Goal: Information Seeking & Learning: Learn about a topic

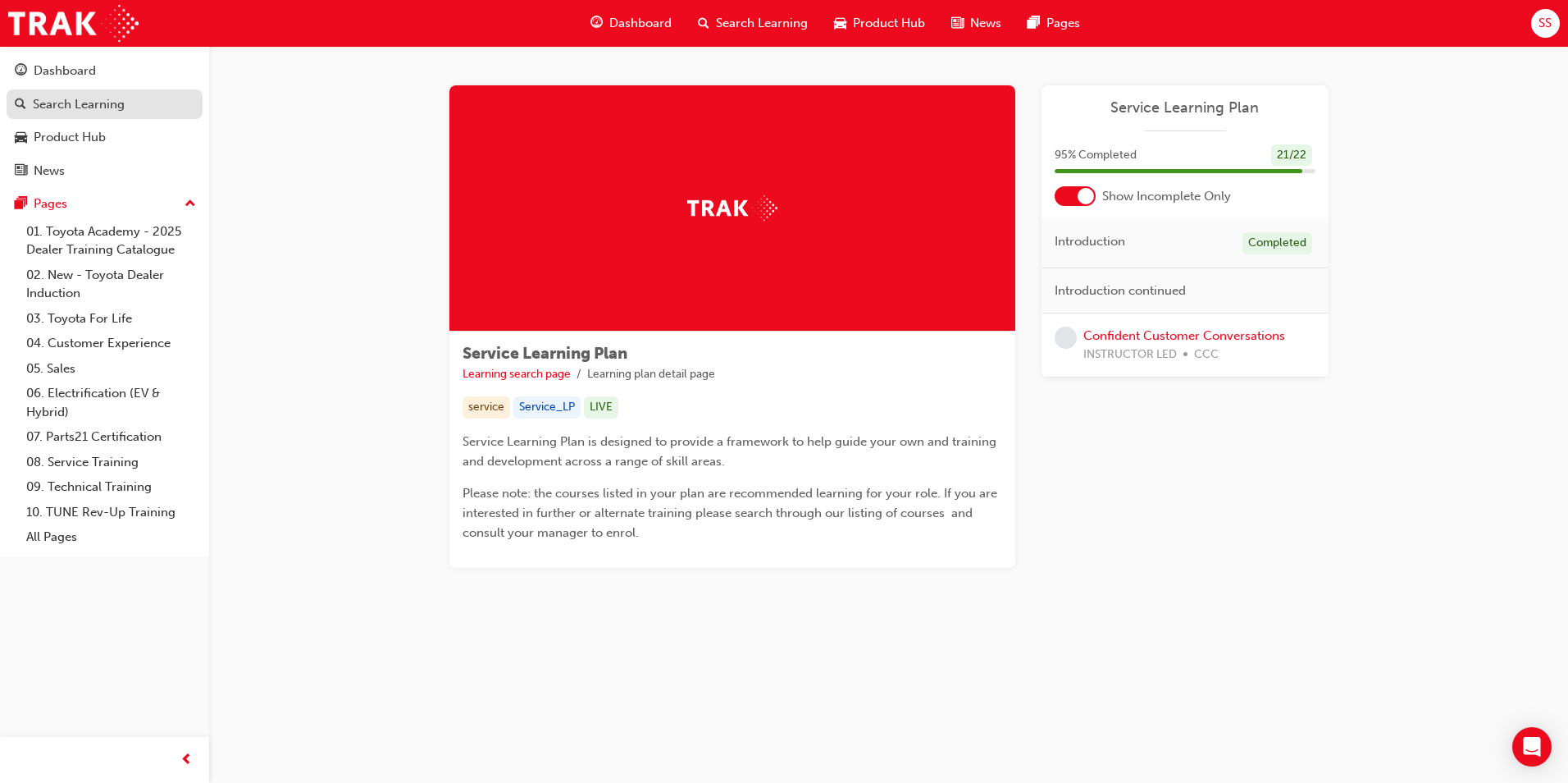
click at [61, 115] on link "Search Learning" at bounding box center [104, 104] width 196 height 30
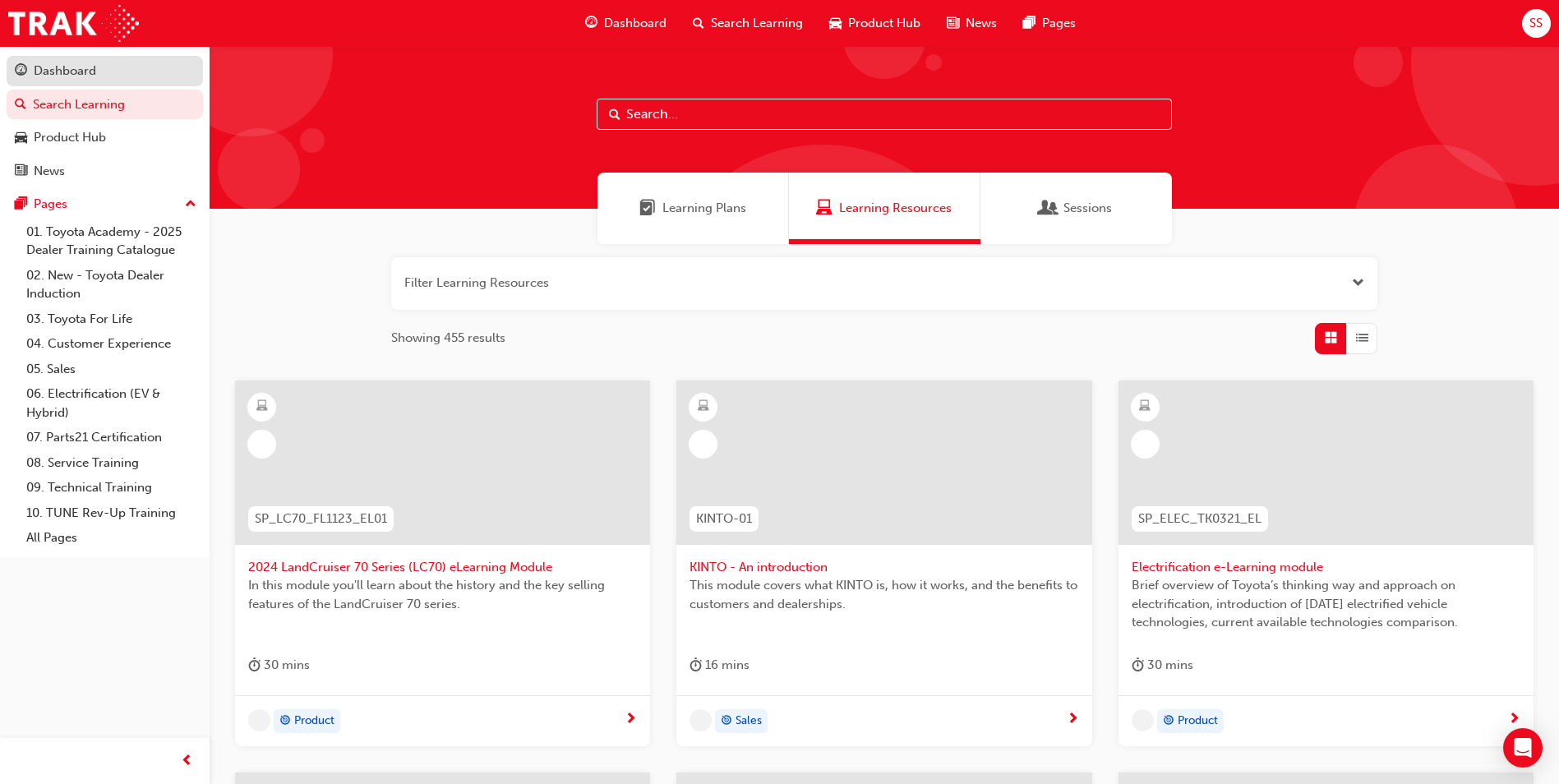
click at [73, 71] on div "Dashboard" at bounding box center [65, 71] width 62 height 19
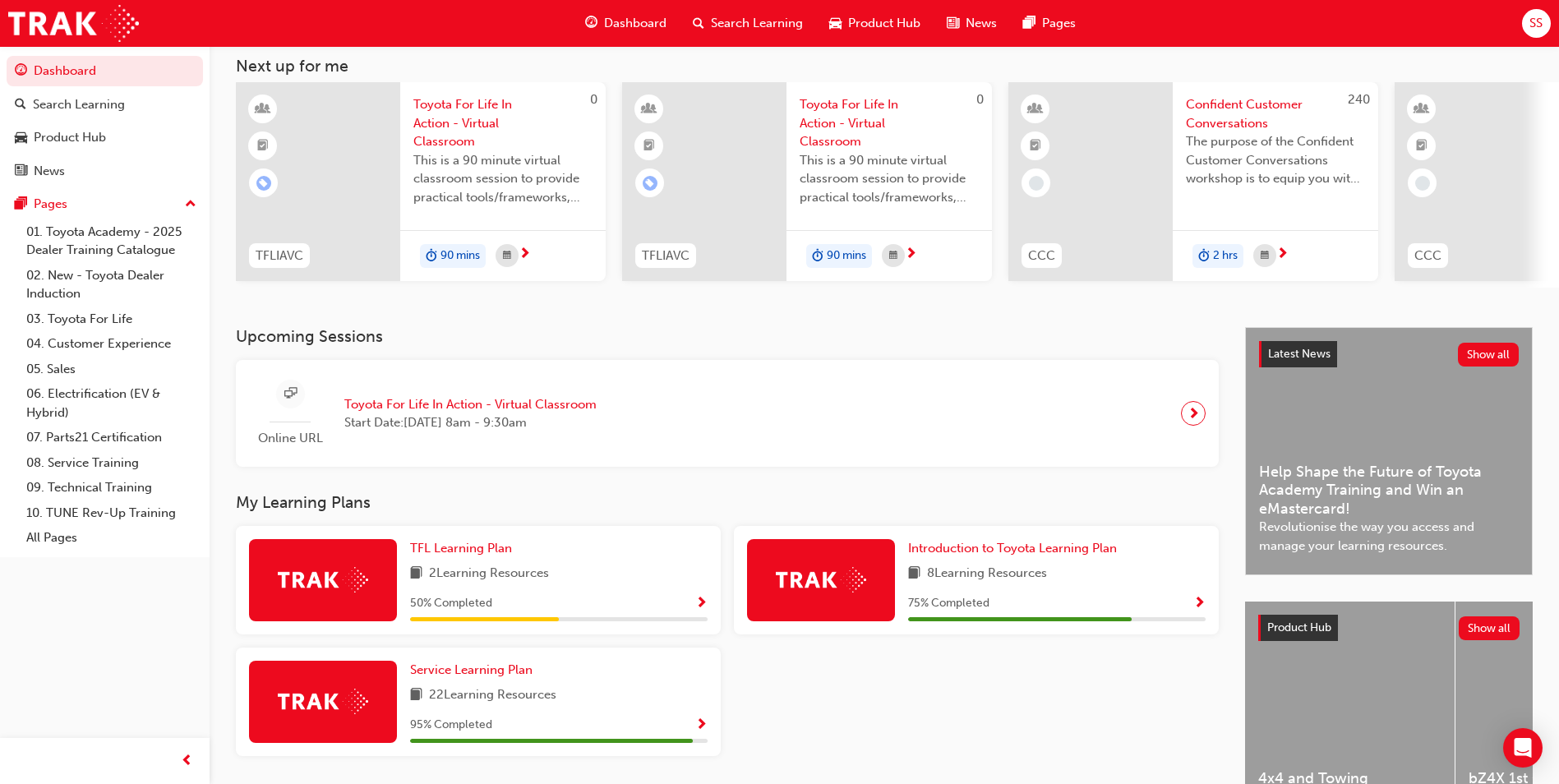
scroll to position [198, 0]
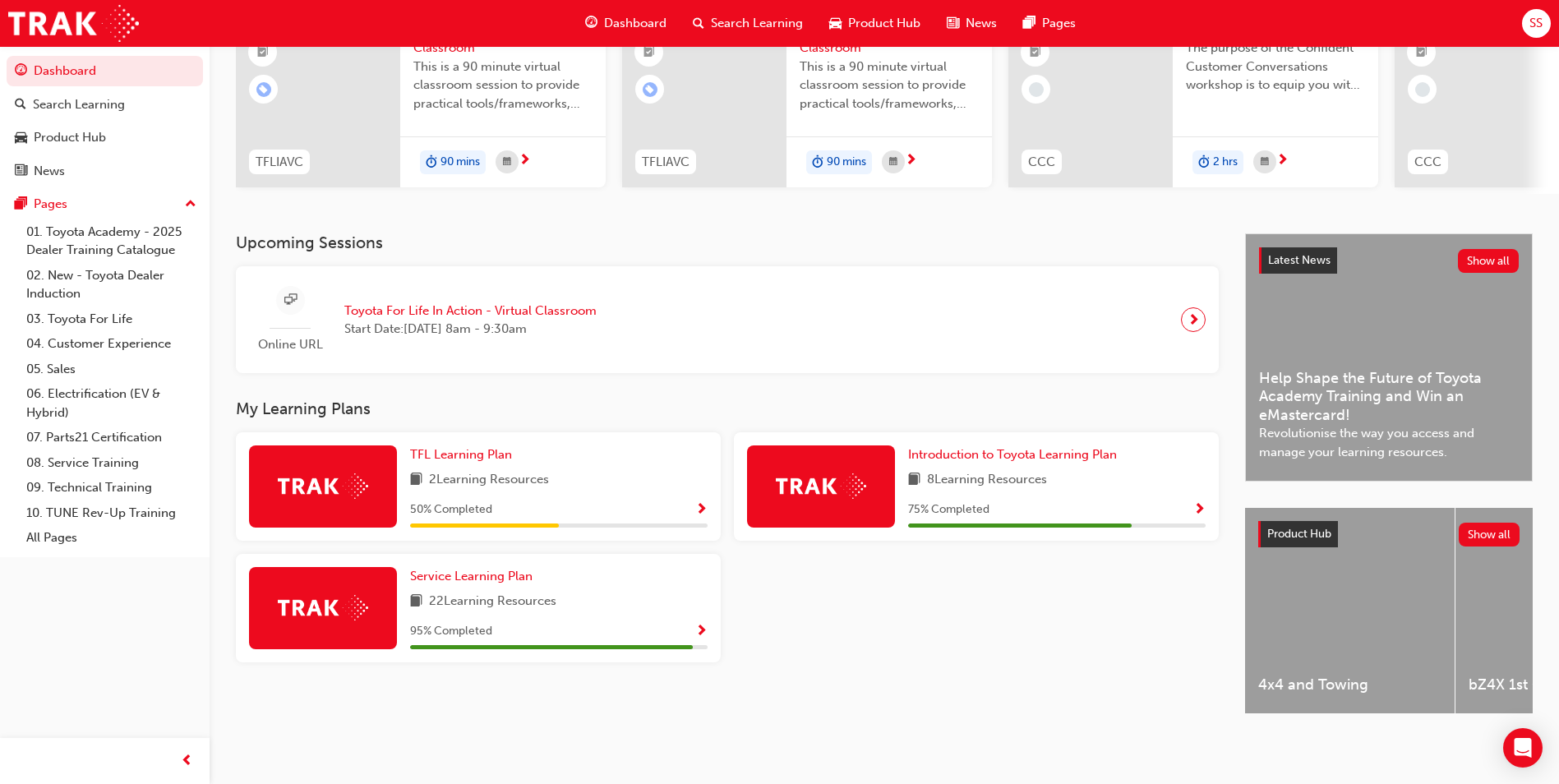
click at [1078, 469] on div "8 Learning Resources" at bounding box center [1057, 480] width 298 height 21
click at [1075, 453] on span "Introduction to Toyota Learning Plan" at bounding box center [1012, 454] width 208 height 15
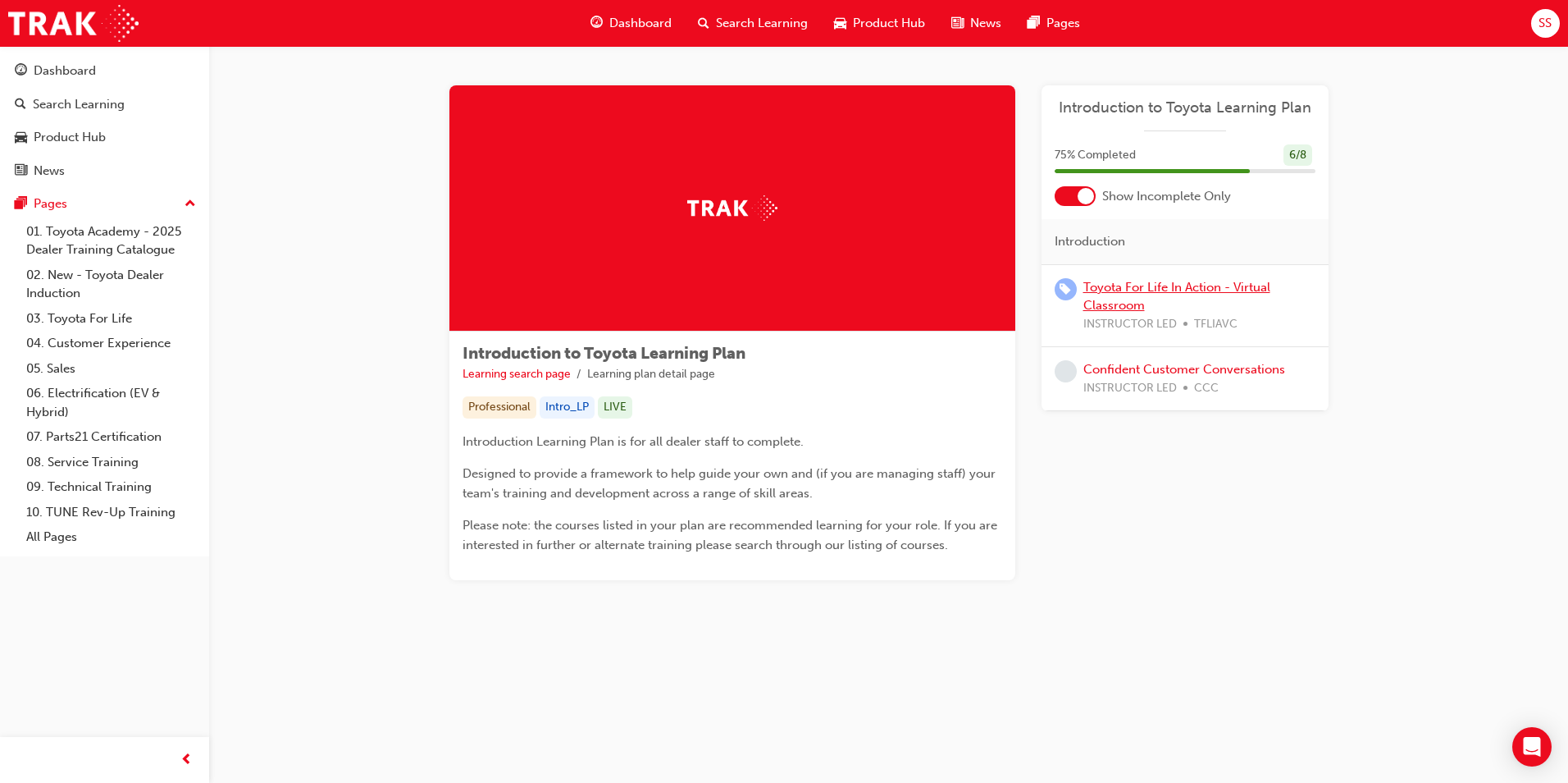
click at [1150, 291] on link "Toyota For Life In Action - Virtual Classroom" at bounding box center [1176, 296] width 187 height 34
click at [77, 79] on div "Dashboard" at bounding box center [65, 71] width 62 height 19
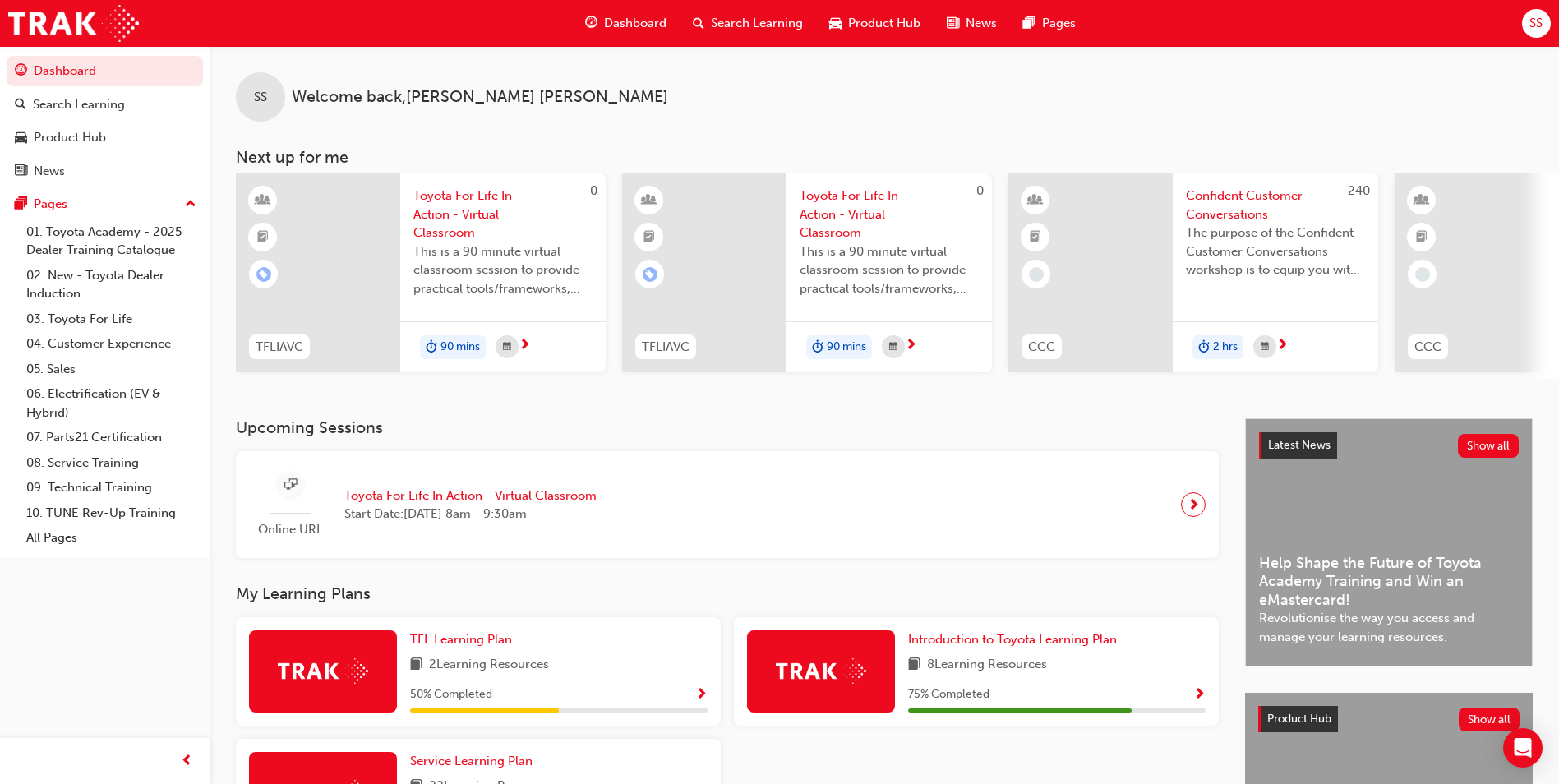
click at [518, 660] on div "TFL Learning Plan 2 Learning Resources 50 % Completed" at bounding box center [559, 670] width 298 height 82
click at [470, 646] on span "TFL Learning Plan" at bounding box center [461, 639] width 101 height 15
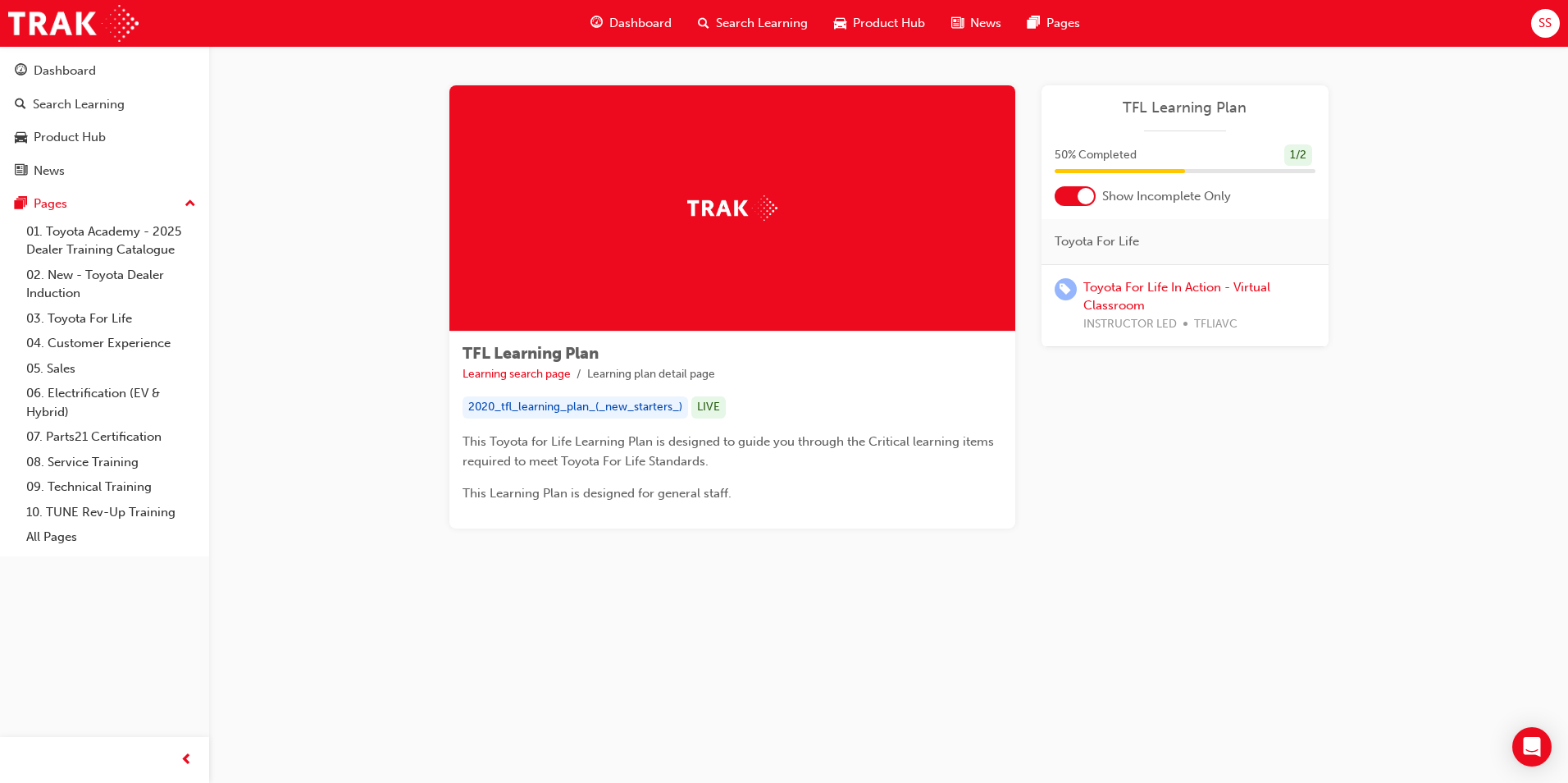
click at [1076, 195] on div at bounding box center [1075, 196] width 41 height 20
click at [1073, 191] on div at bounding box center [1075, 196] width 41 height 20
click at [81, 63] on div "Dashboard" at bounding box center [65, 71] width 62 height 19
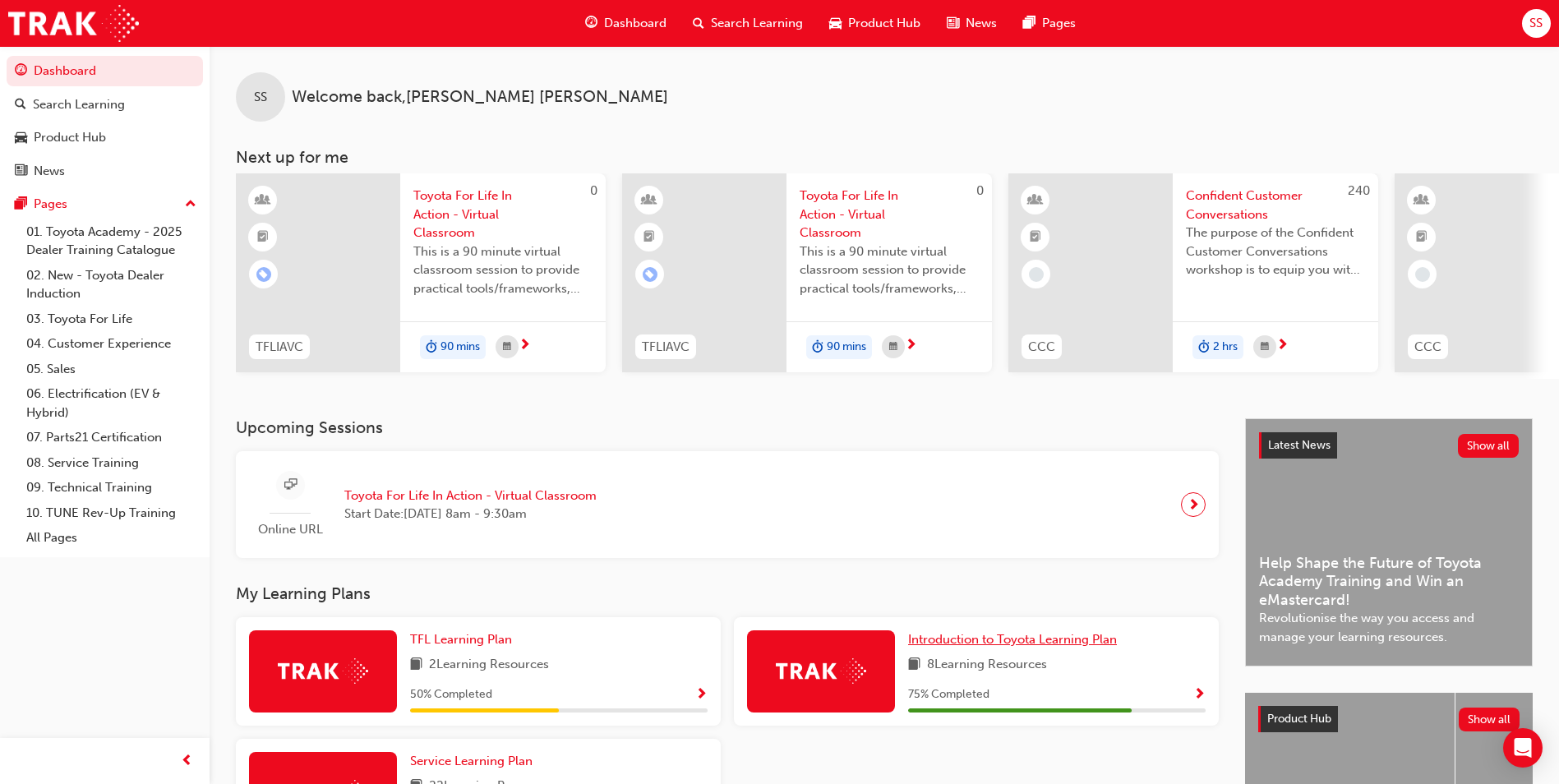
click at [1008, 641] on span "Introduction to Toyota Learning Plan" at bounding box center [1012, 639] width 208 height 15
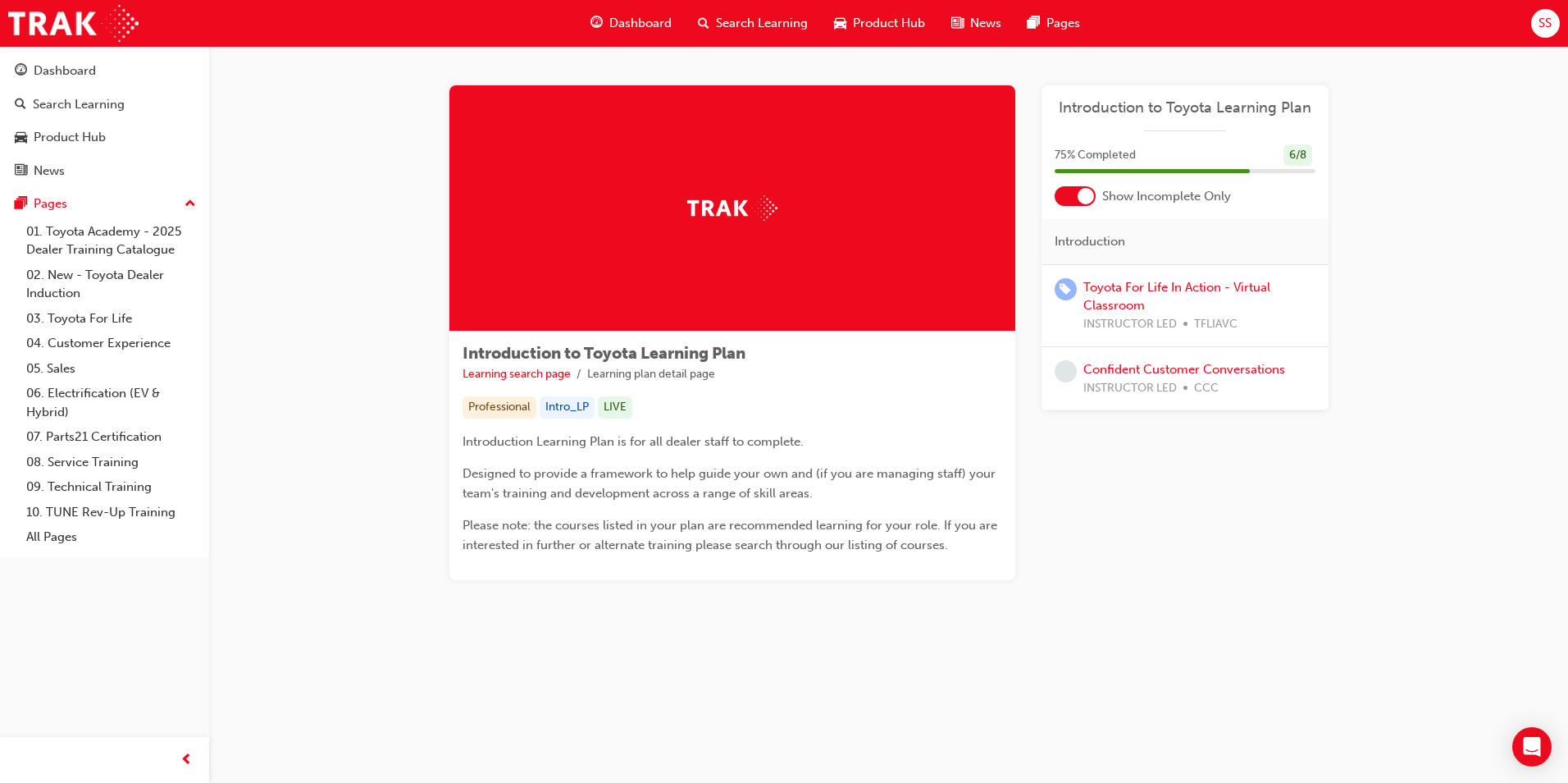
click at [1091, 191] on div at bounding box center [1085, 195] width 16 height 16
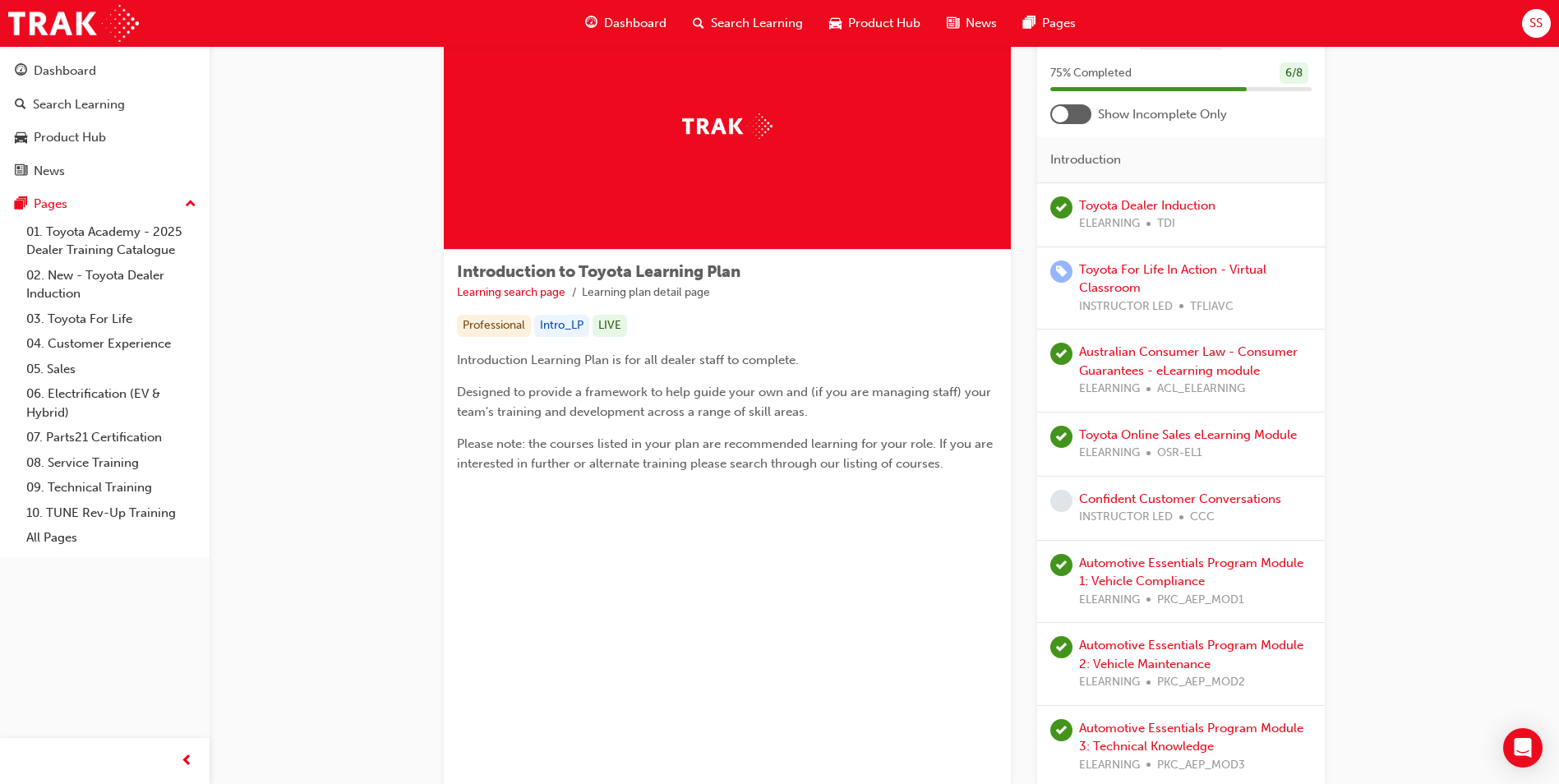
scroll to position [164, 0]
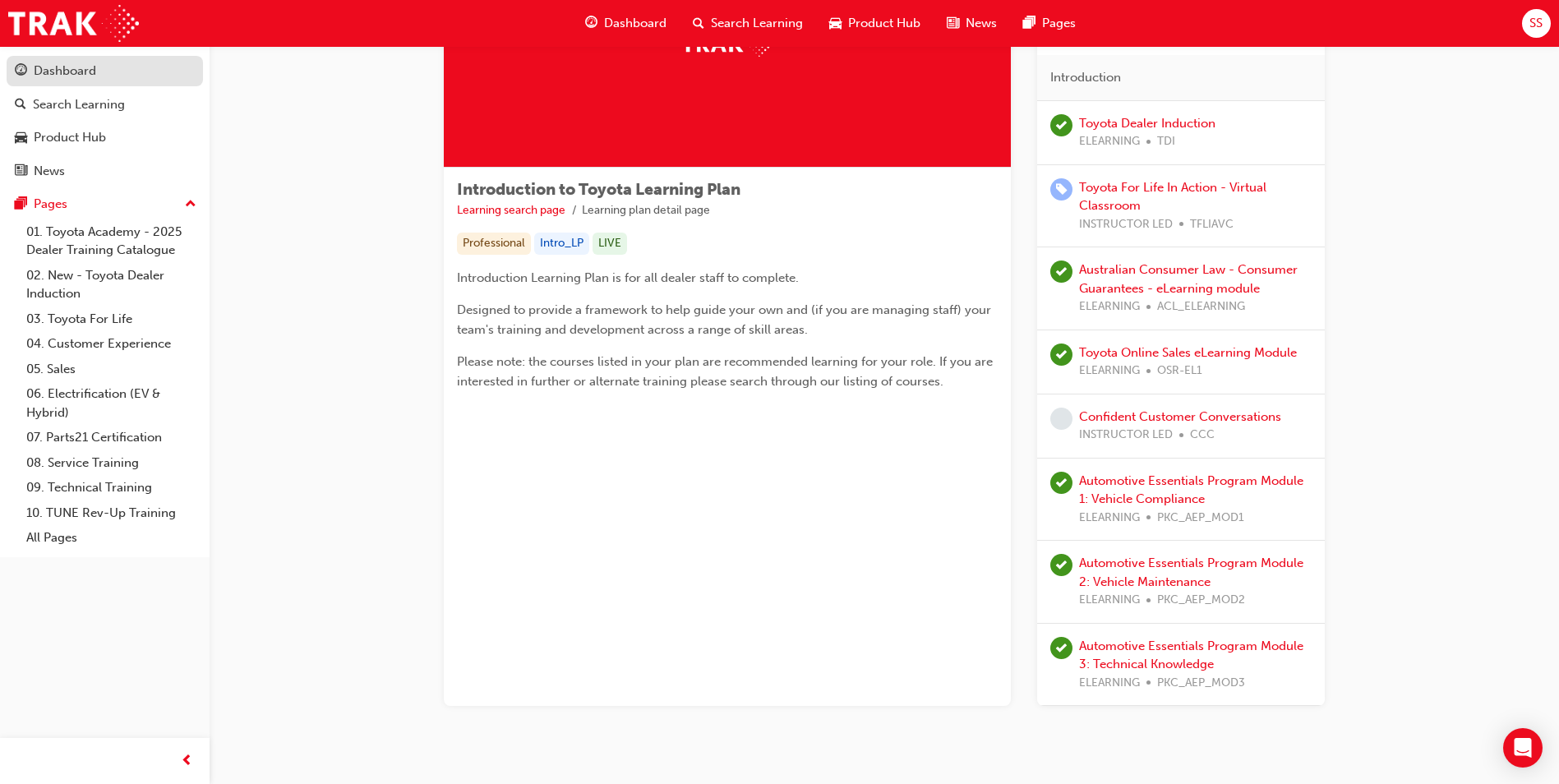
click at [35, 56] on link "Dashboard" at bounding box center [104, 70] width 196 height 30
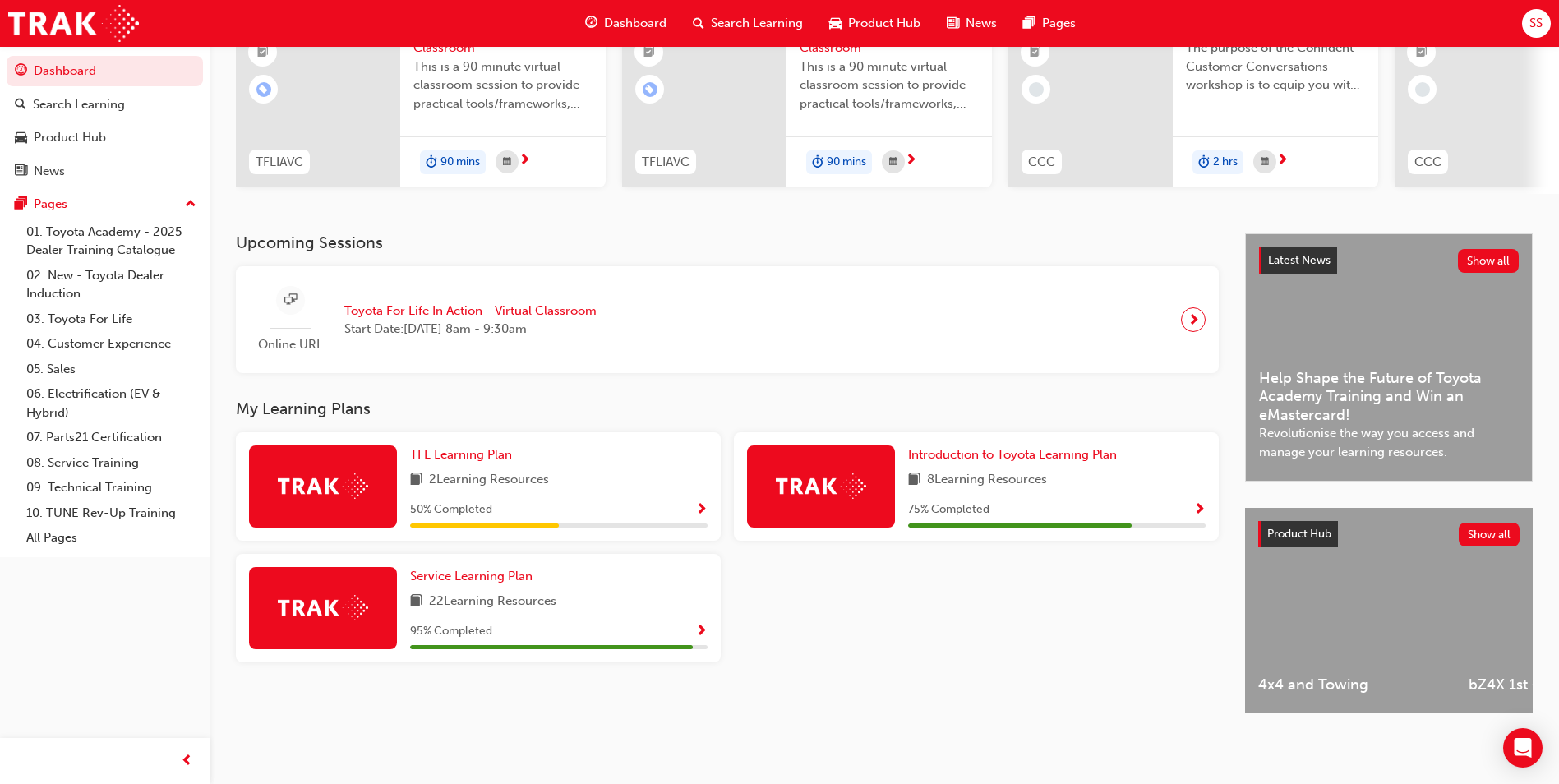
scroll to position [198, 0]
click at [482, 575] on span "Service Learning Plan" at bounding box center [471, 576] width 122 height 15
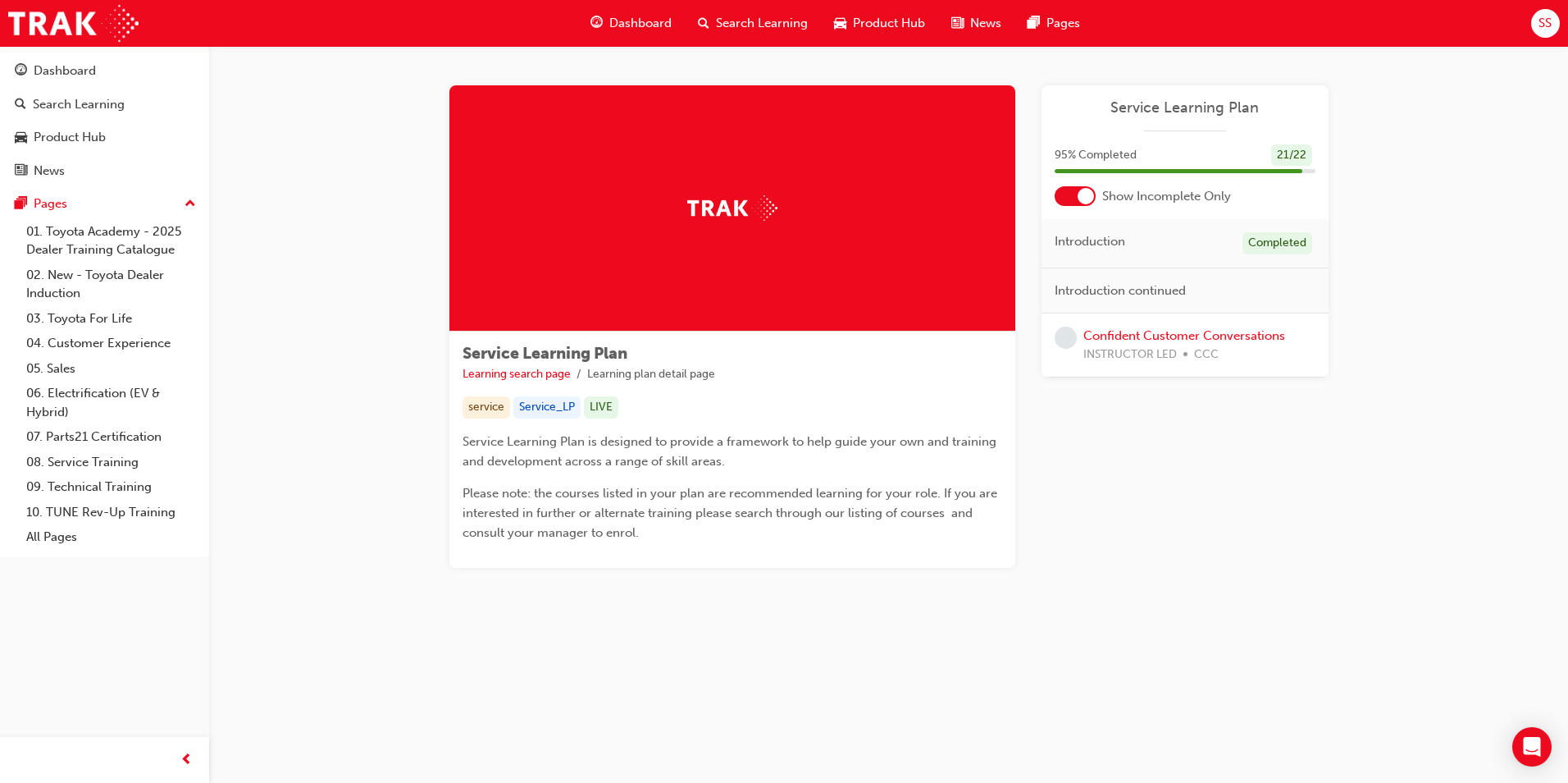
click at [1080, 194] on div at bounding box center [1085, 195] width 16 height 16
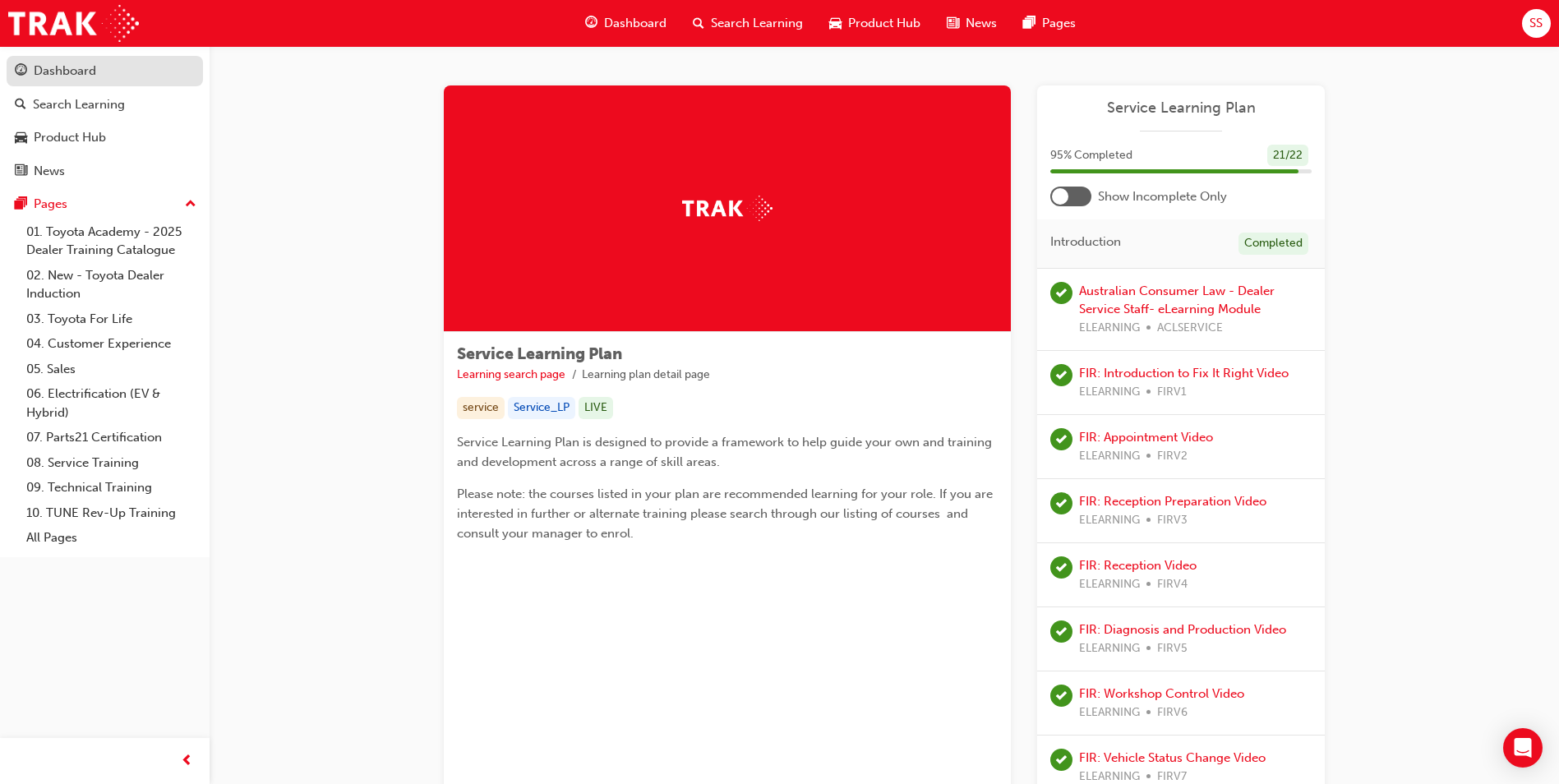
click at [63, 62] on div "Dashboard" at bounding box center [65, 71] width 62 height 19
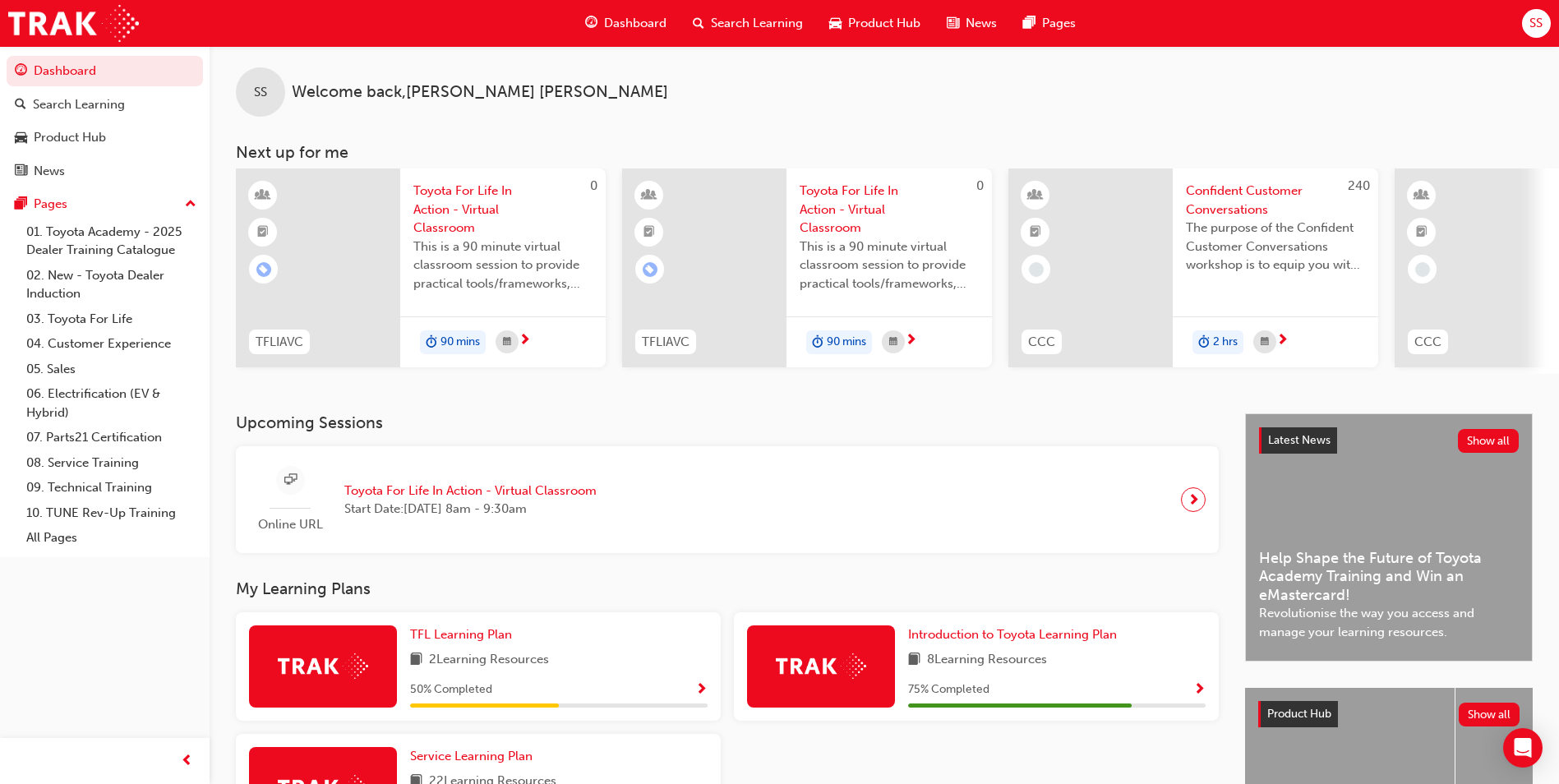
scroll to position [198, 0]
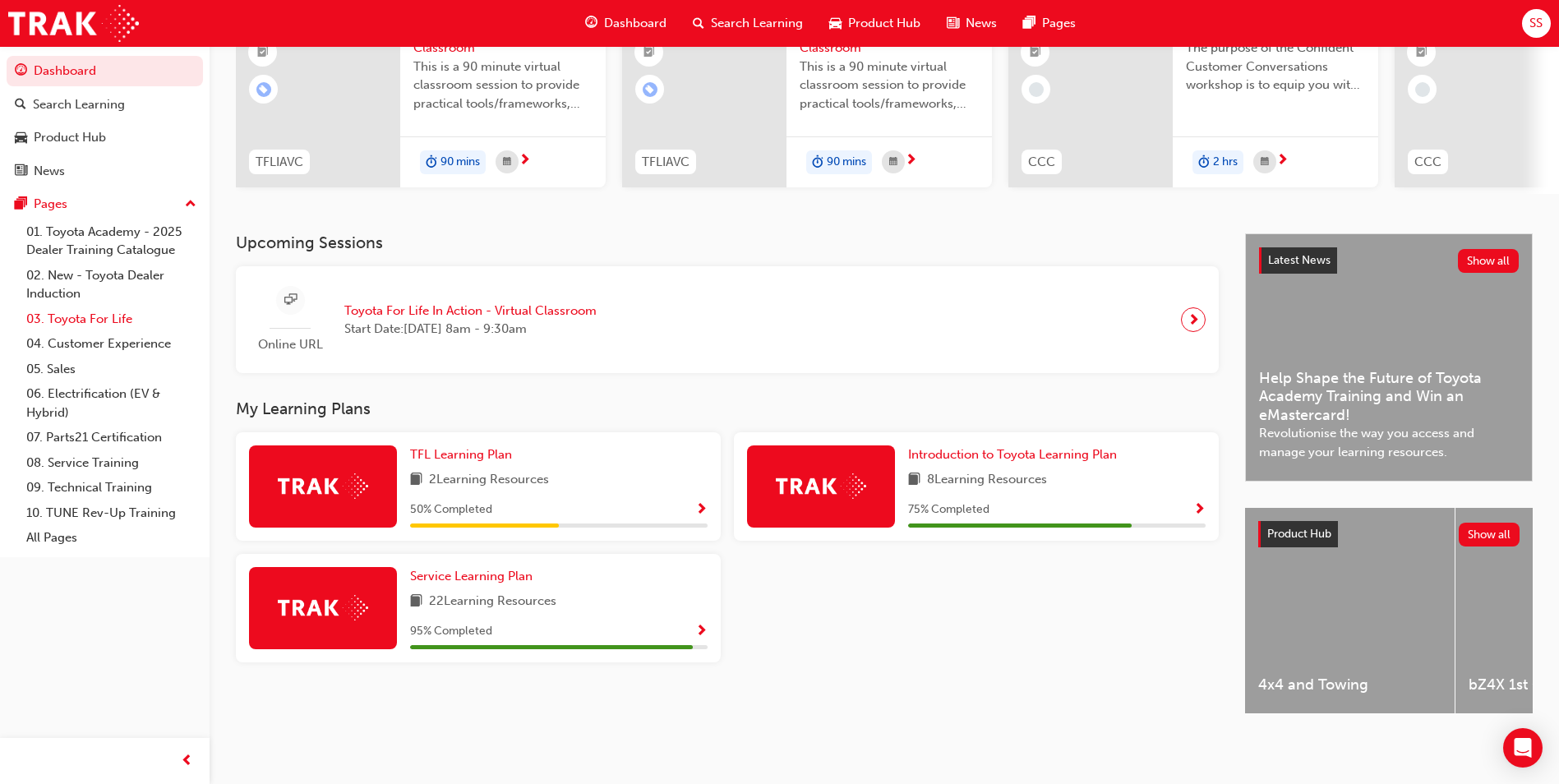
click at [92, 325] on link "03. Toyota For Life" at bounding box center [111, 318] width 183 height 25
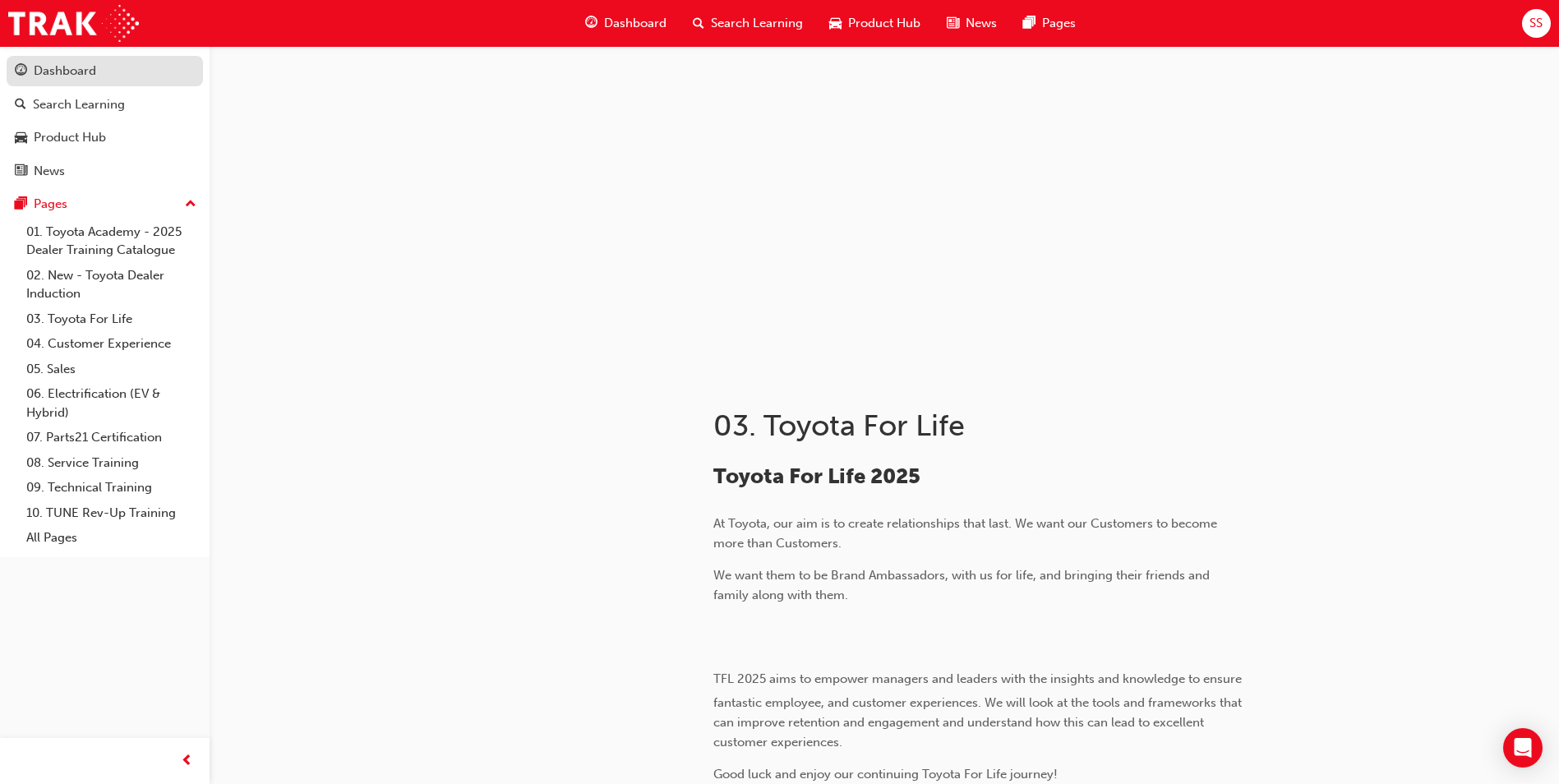
click at [68, 79] on div "Dashboard" at bounding box center [65, 71] width 62 height 19
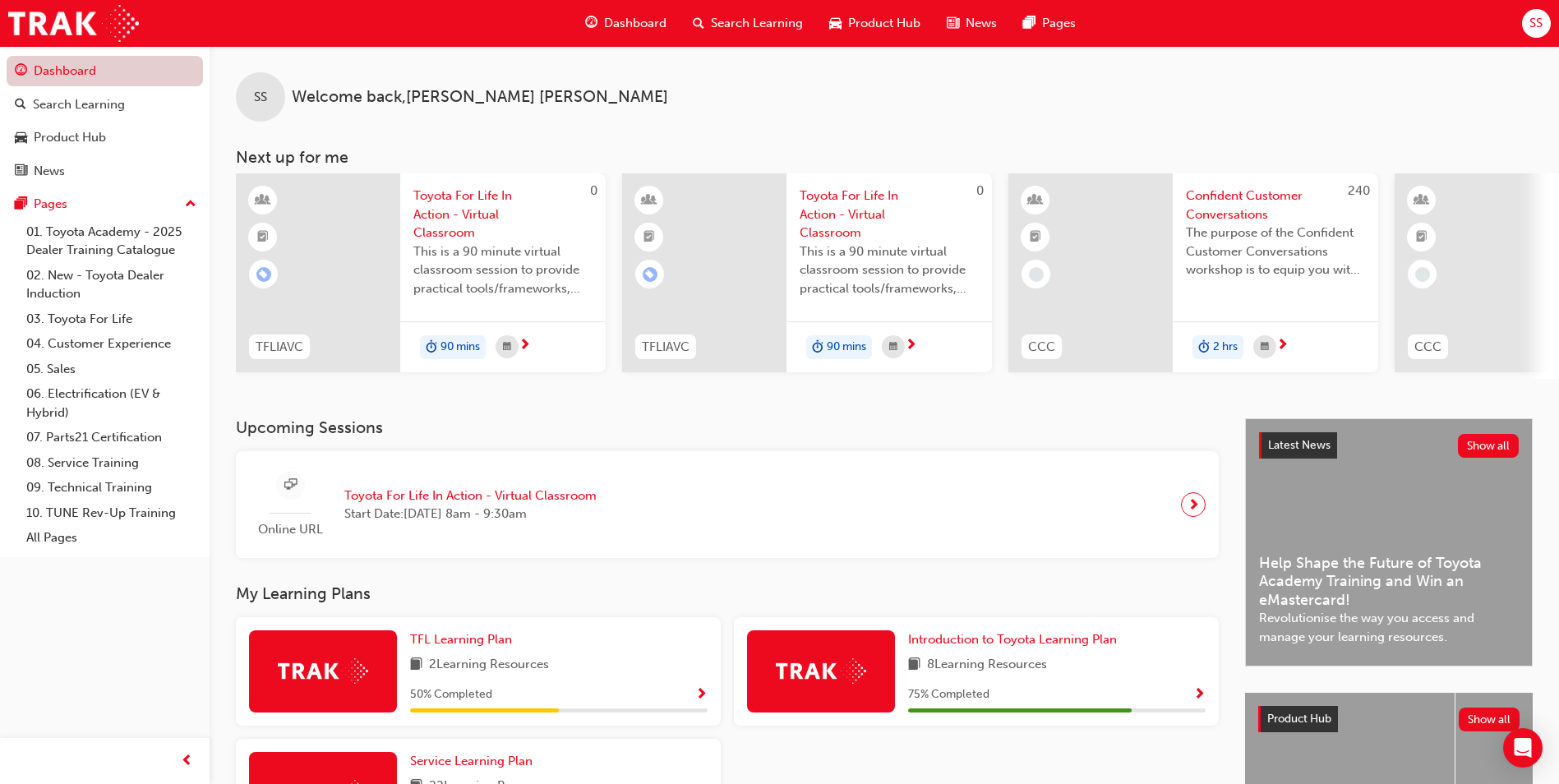
click at [86, 61] on link "Dashboard" at bounding box center [104, 70] width 196 height 30
